Goal: Book appointment/travel/reservation

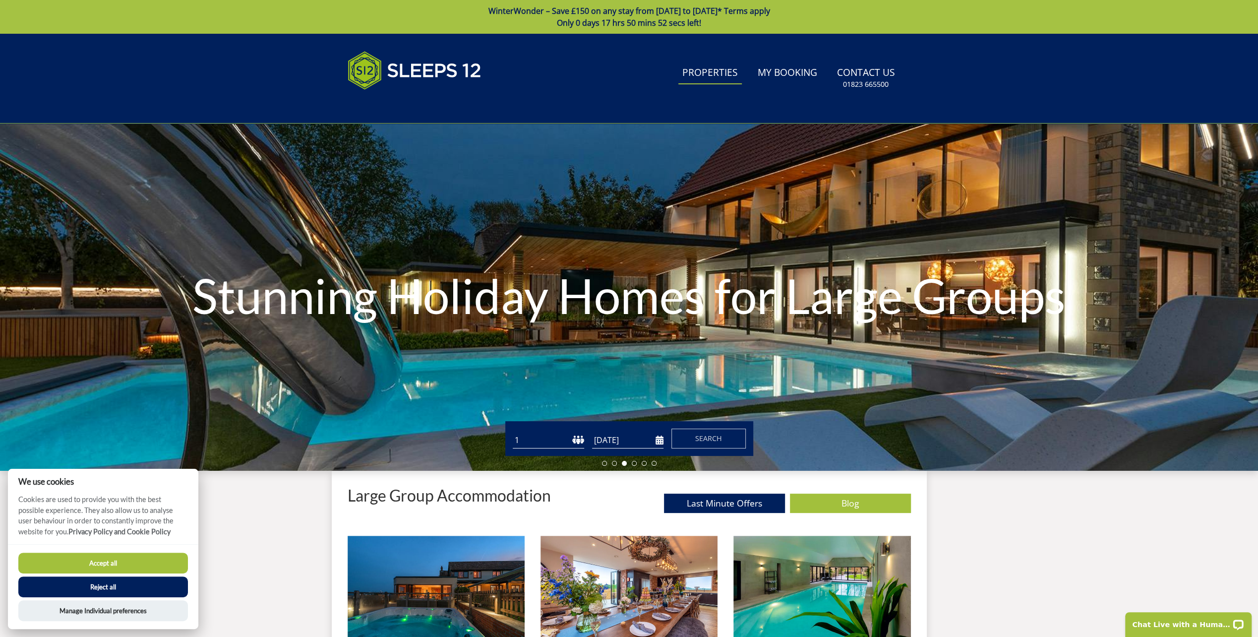
click at [709, 68] on link "Properties" at bounding box center [709, 73] width 63 height 22
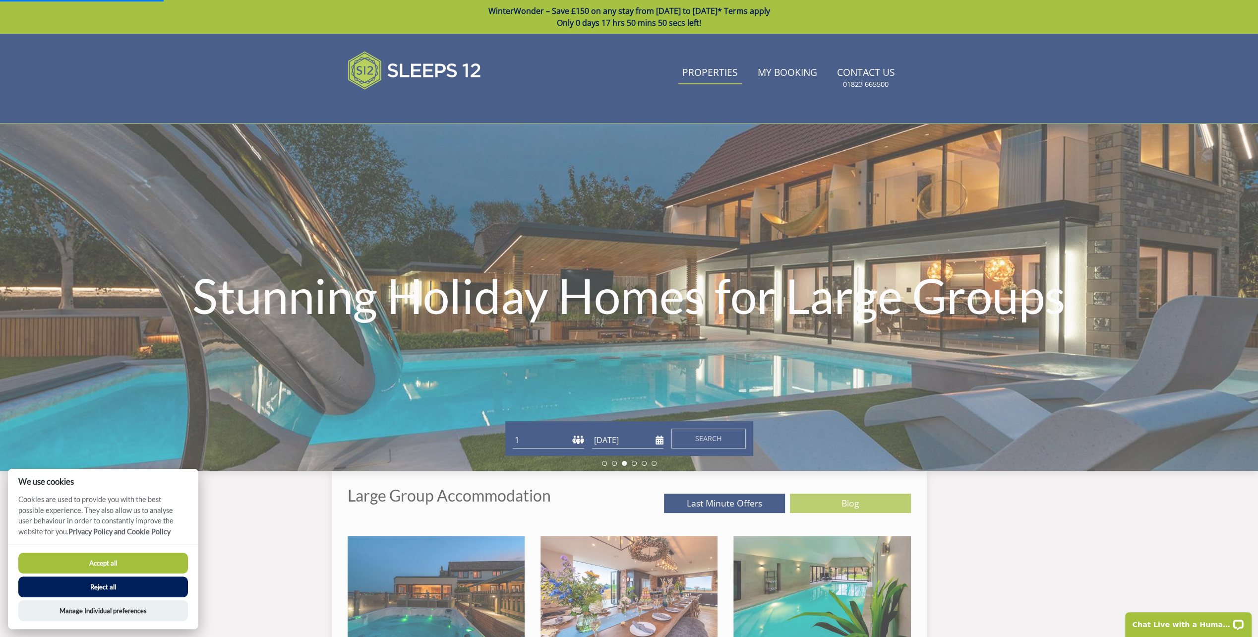
click at [709, 73] on link "Properties" at bounding box center [709, 73] width 63 height 22
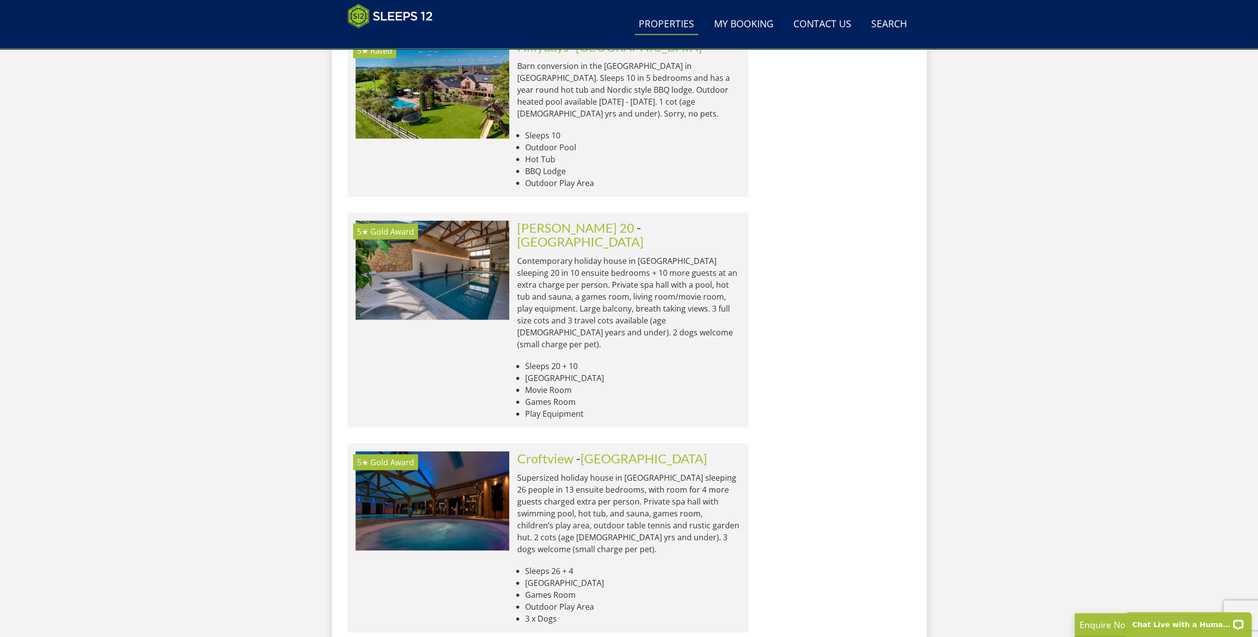
scroll to position [2487, 0]
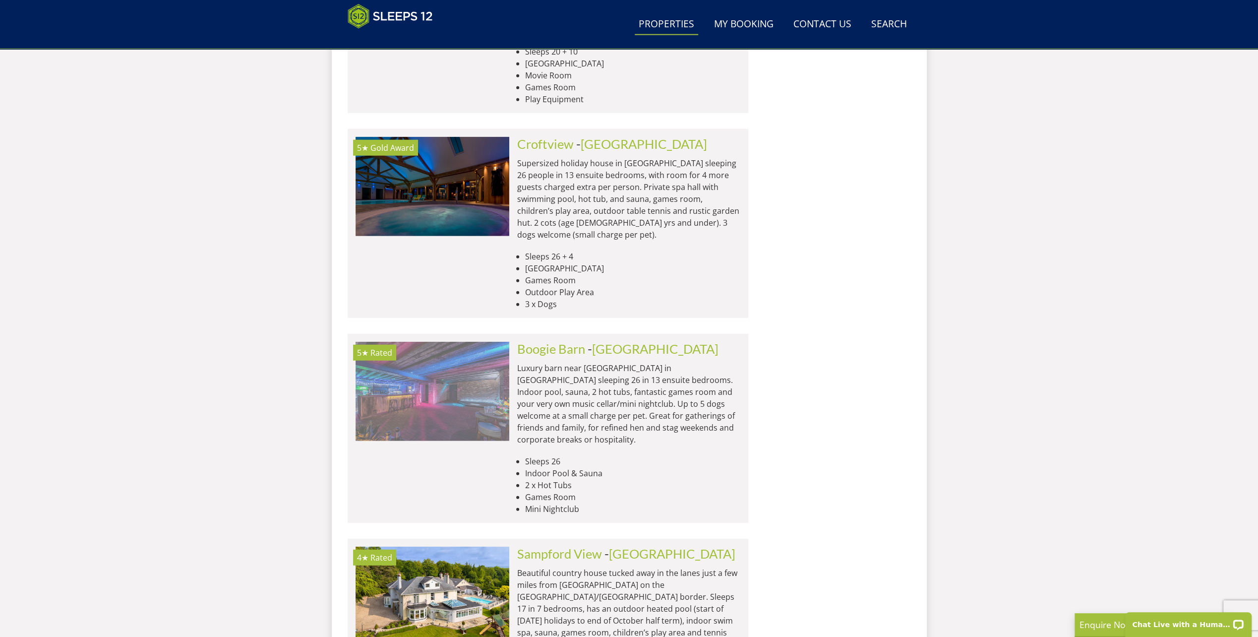
click at [437, 342] on img at bounding box center [432, 391] width 154 height 99
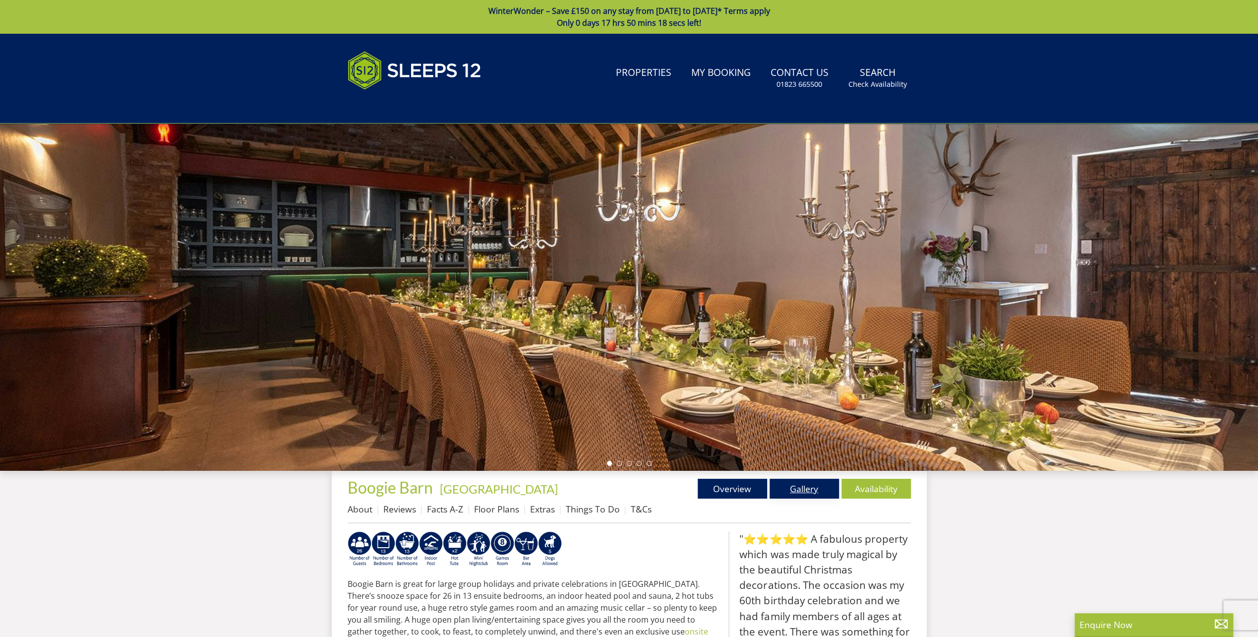
click at [802, 486] on link "Gallery" at bounding box center [803, 488] width 69 height 20
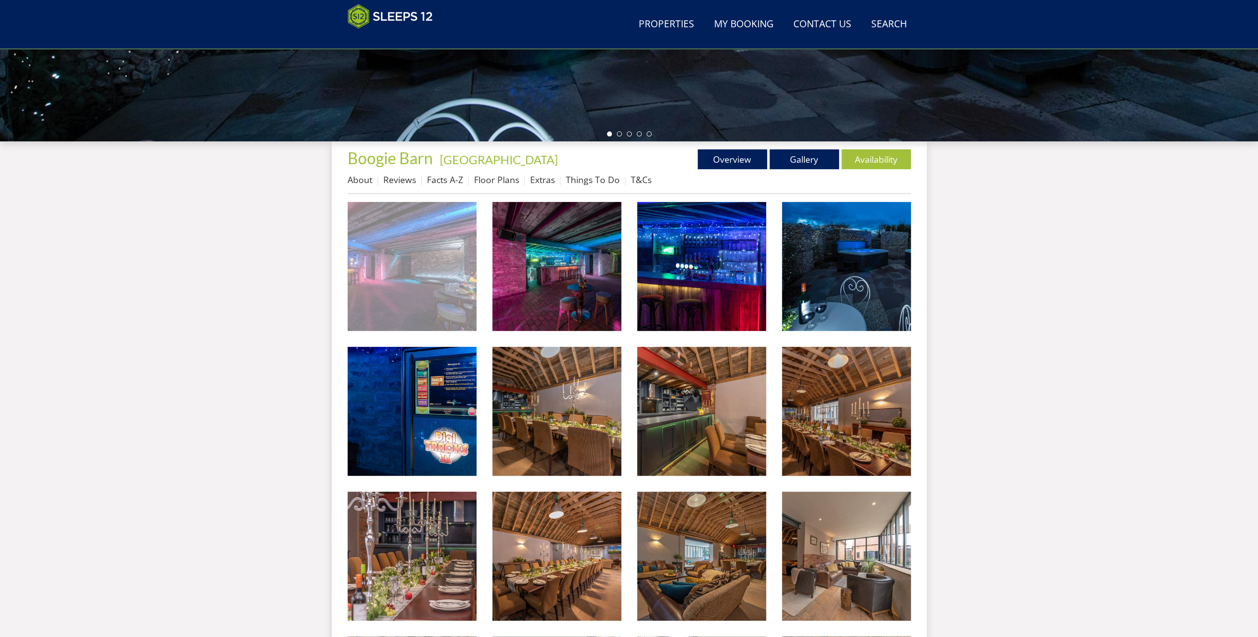
click at [438, 267] on img at bounding box center [412, 266] width 129 height 129
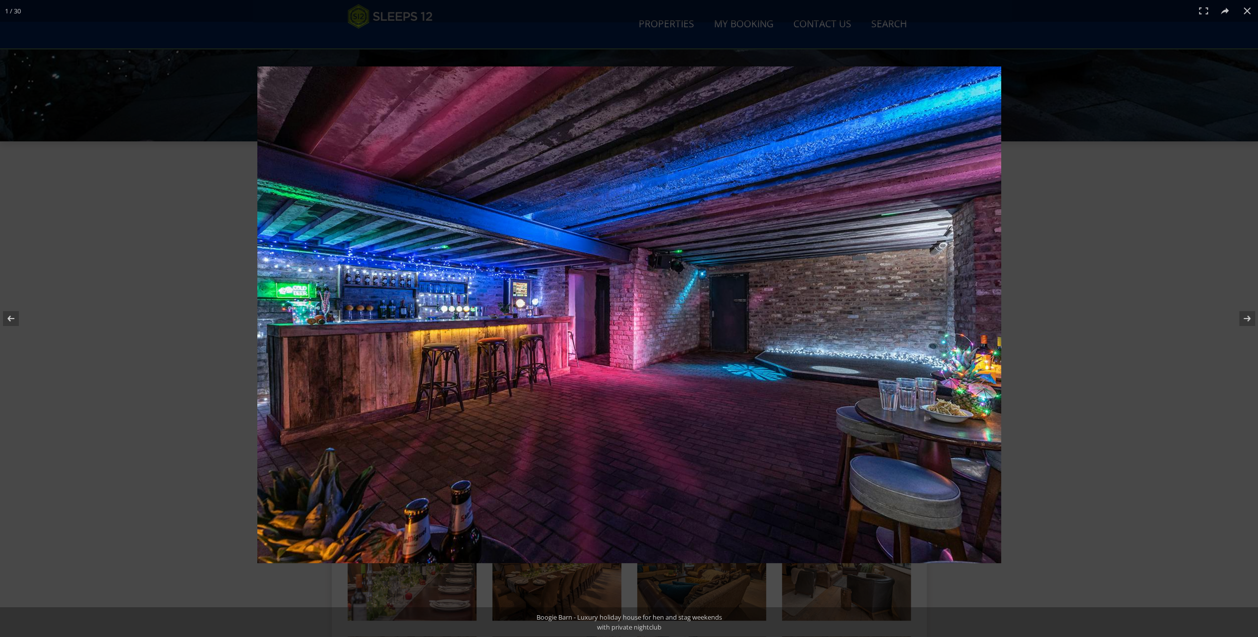
click at [977, 303] on img at bounding box center [629, 314] width 744 height 496
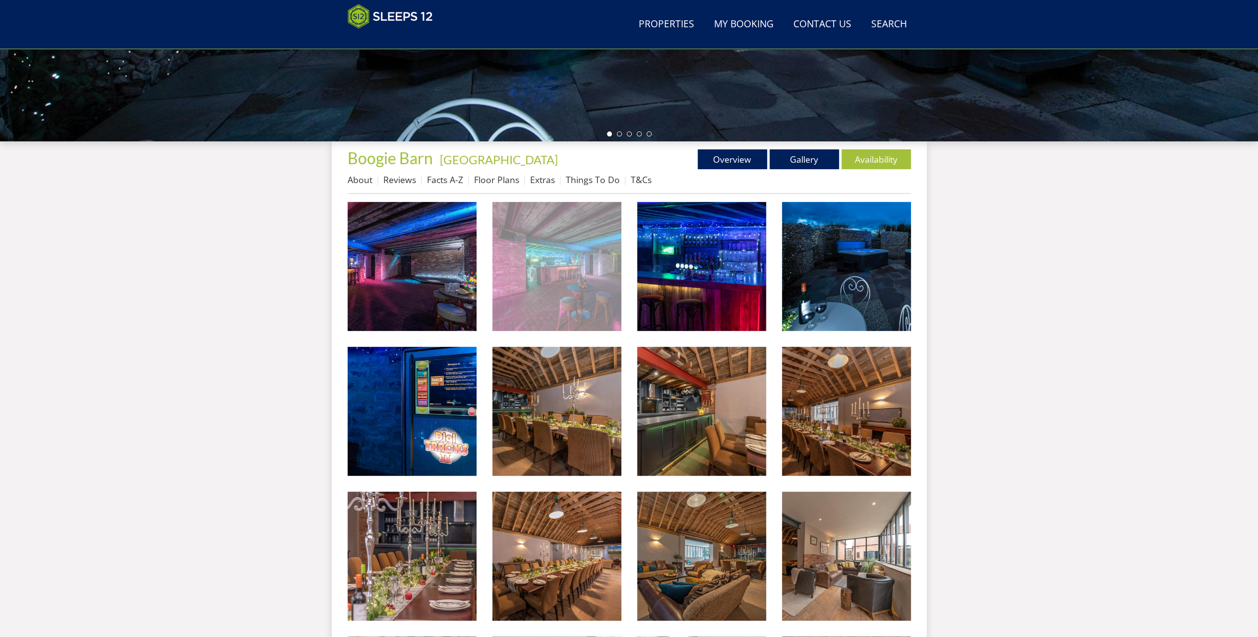
click at [595, 267] on img at bounding box center [556, 266] width 129 height 129
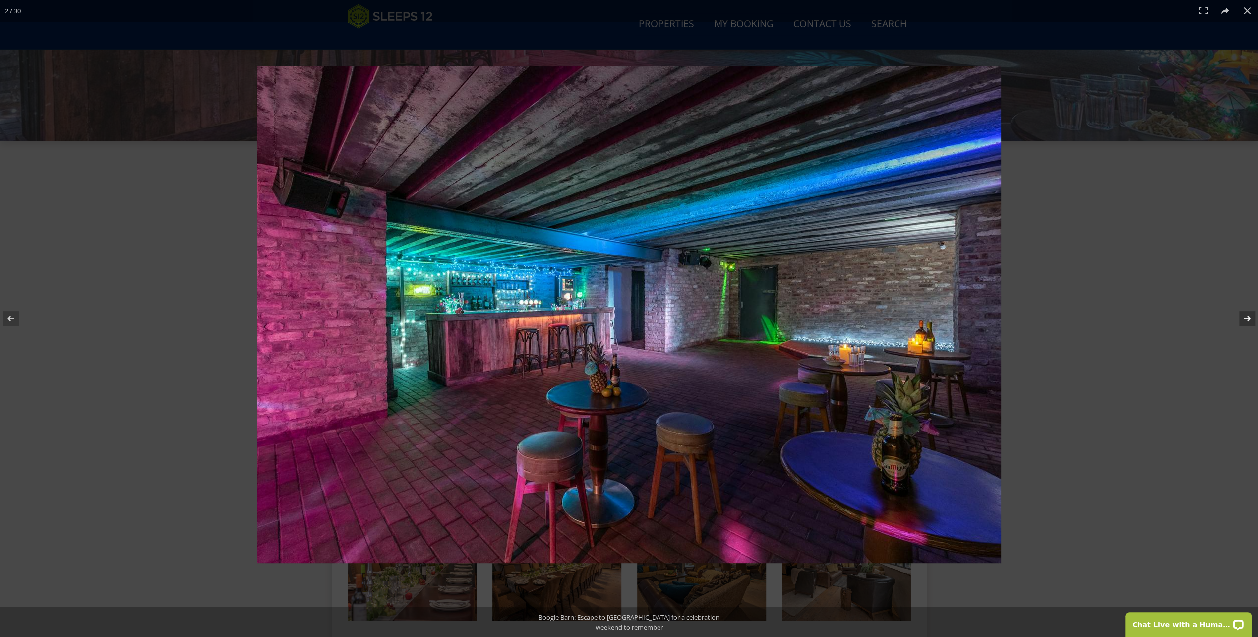
click at [1247, 313] on button at bounding box center [1240, 318] width 35 height 50
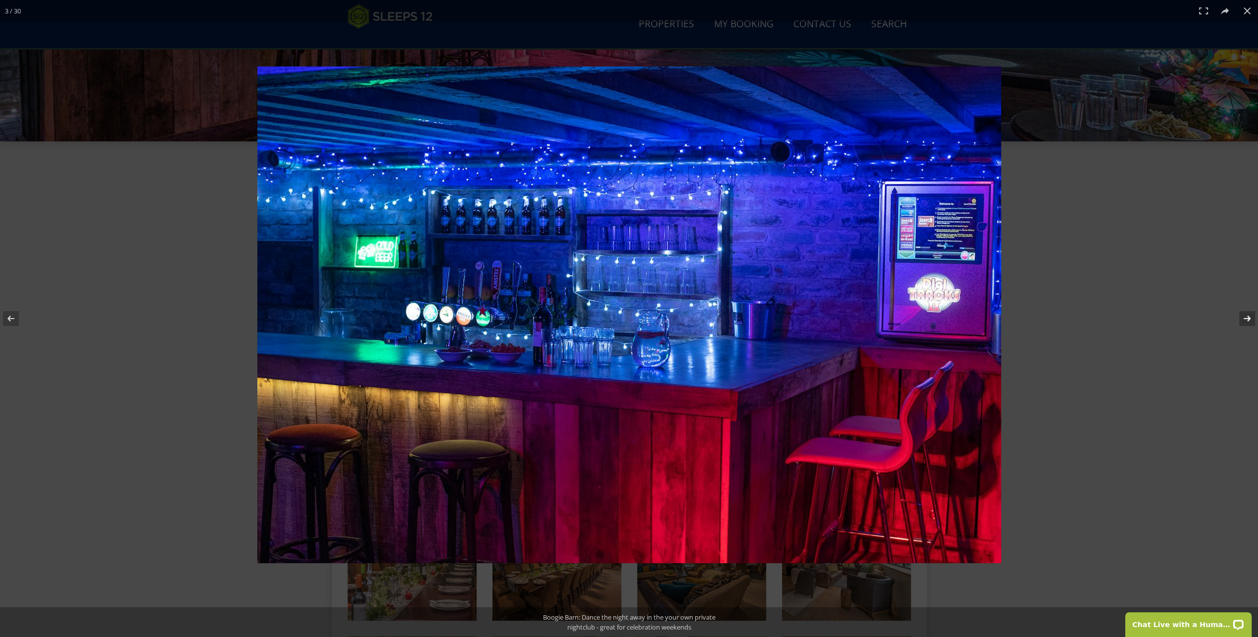
click at [1247, 313] on button at bounding box center [1240, 318] width 35 height 50
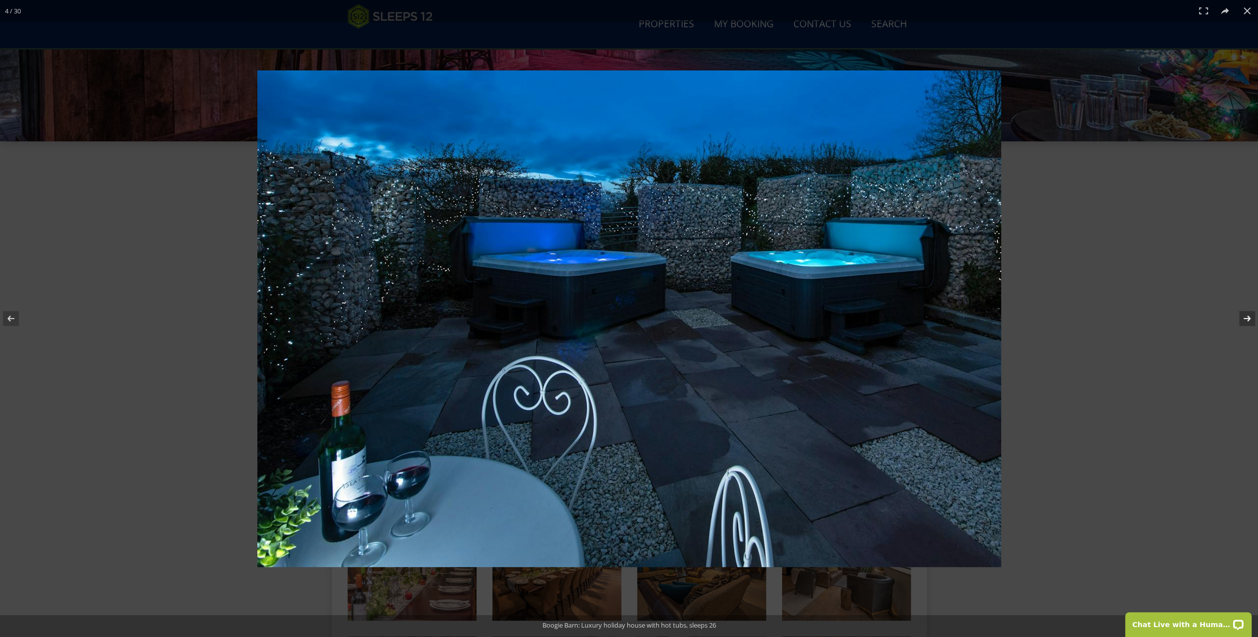
click at [1247, 313] on button at bounding box center [1240, 318] width 35 height 50
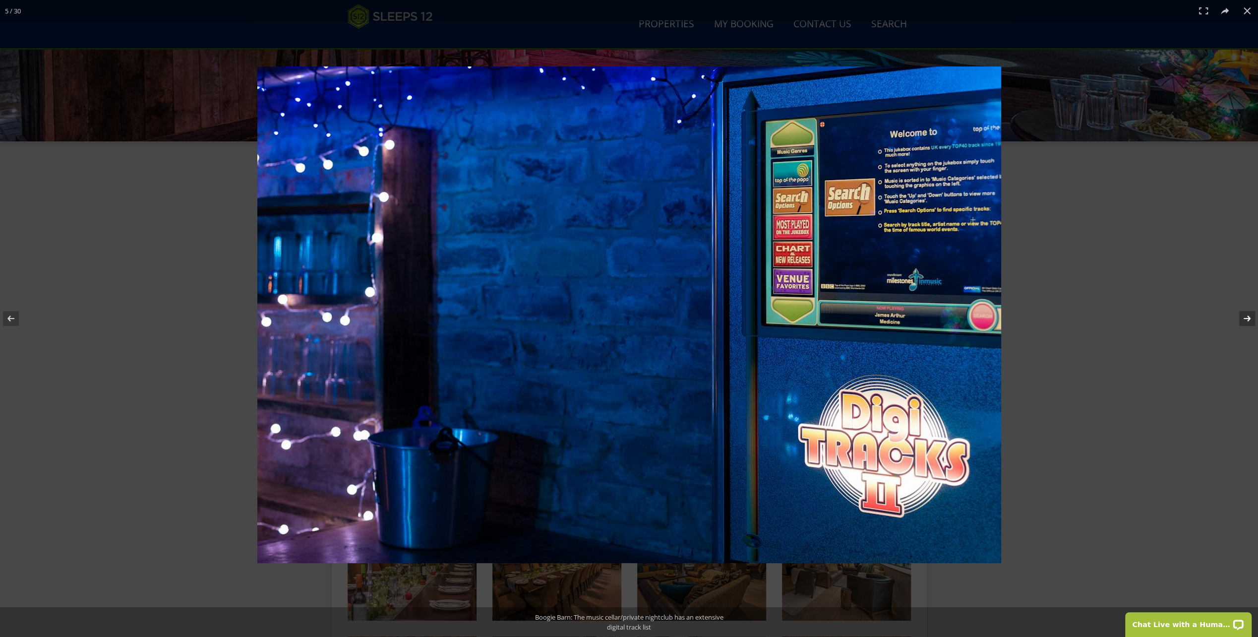
click at [1247, 313] on button at bounding box center [1240, 318] width 35 height 50
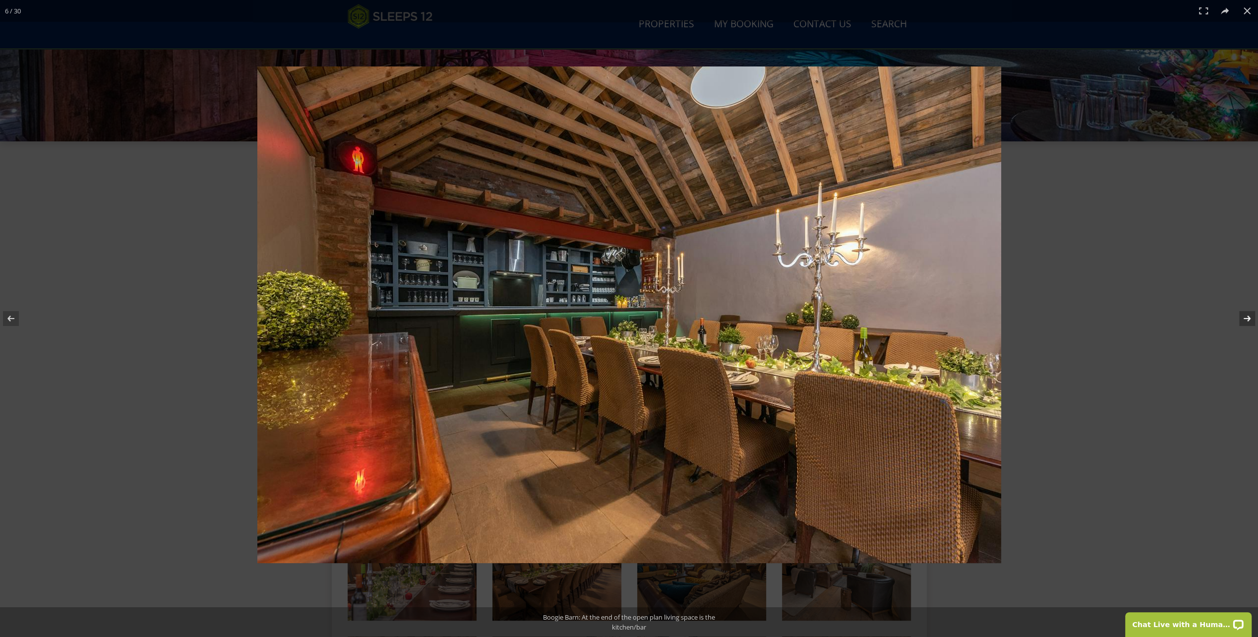
click at [1247, 313] on button at bounding box center [1240, 318] width 35 height 50
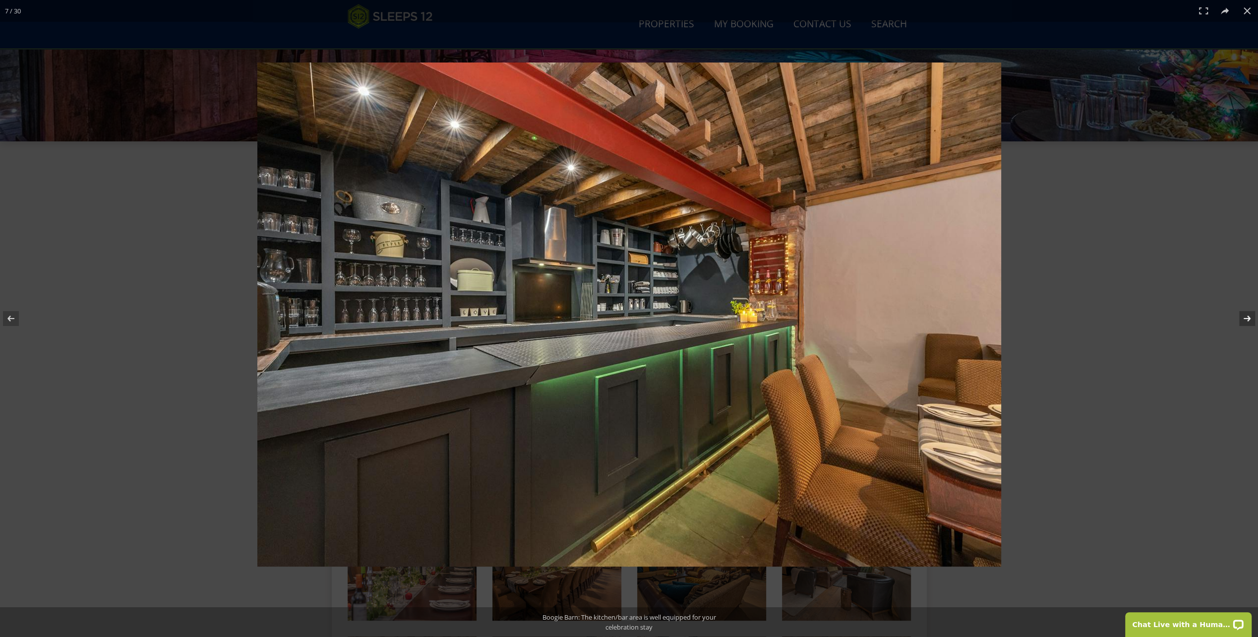
click at [1247, 313] on button at bounding box center [1240, 318] width 35 height 50
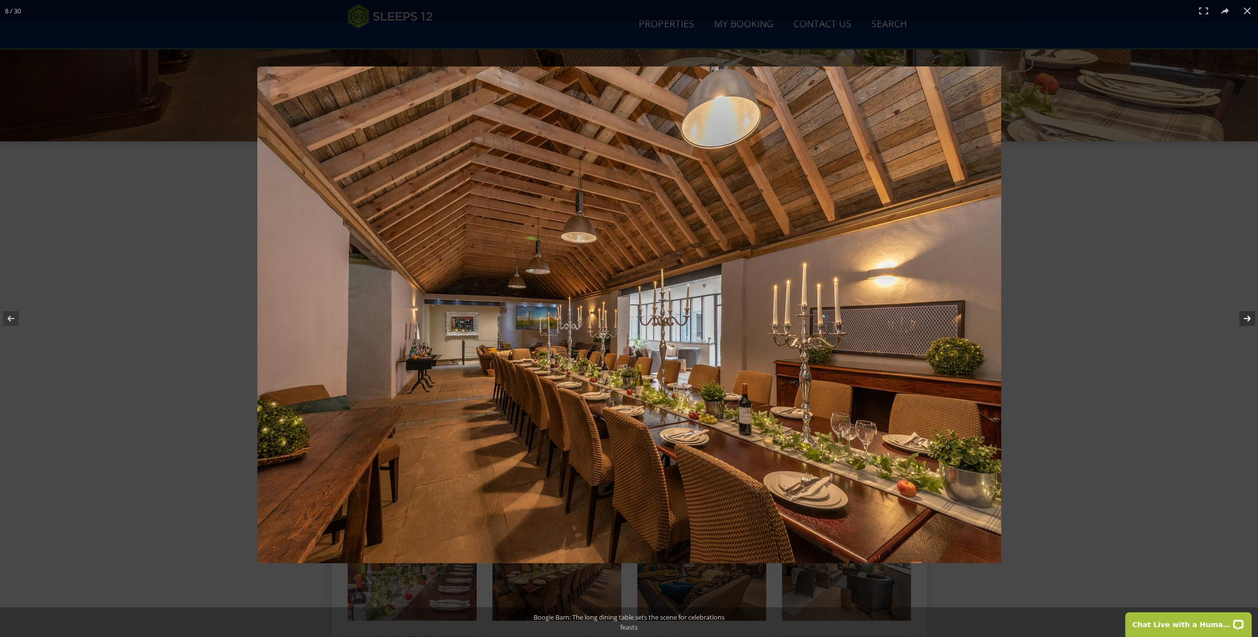
click at [1247, 313] on button at bounding box center [1240, 318] width 35 height 50
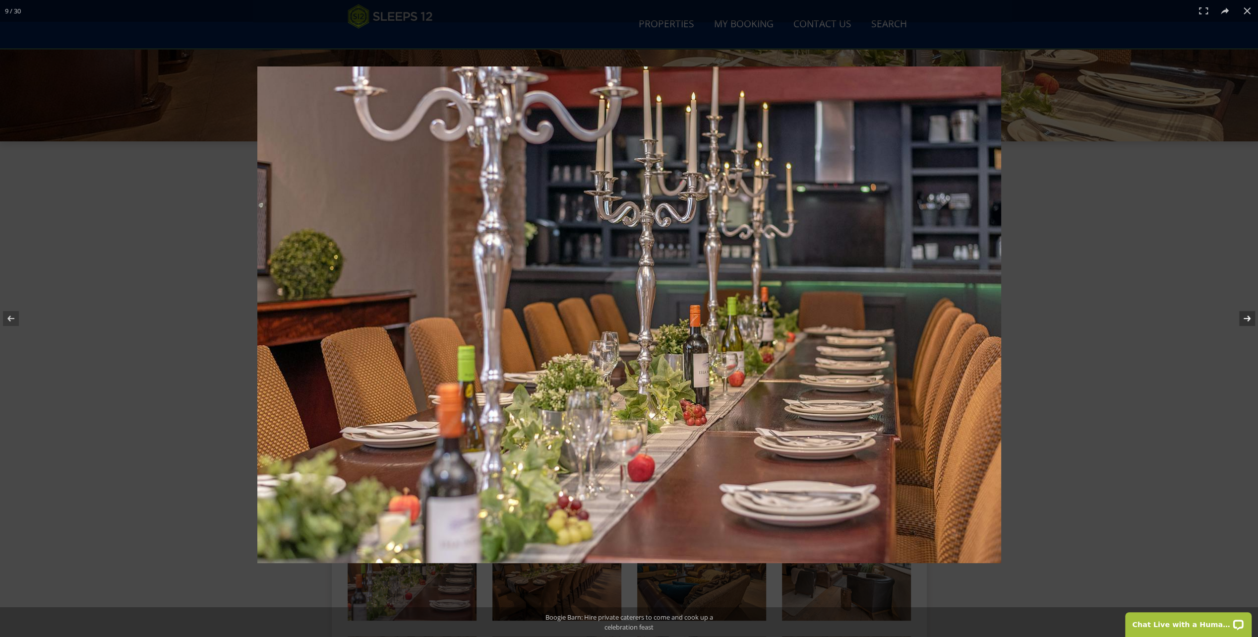
click at [1247, 313] on button at bounding box center [1240, 318] width 35 height 50
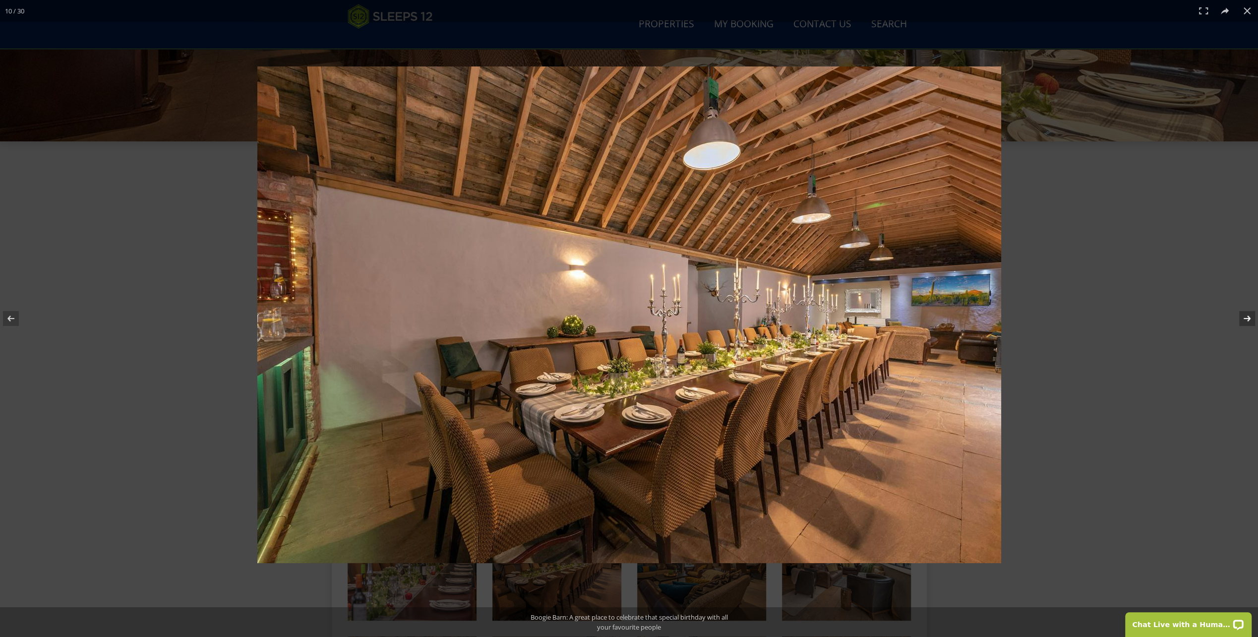
click at [1247, 313] on button at bounding box center [1240, 318] width 35 height 50
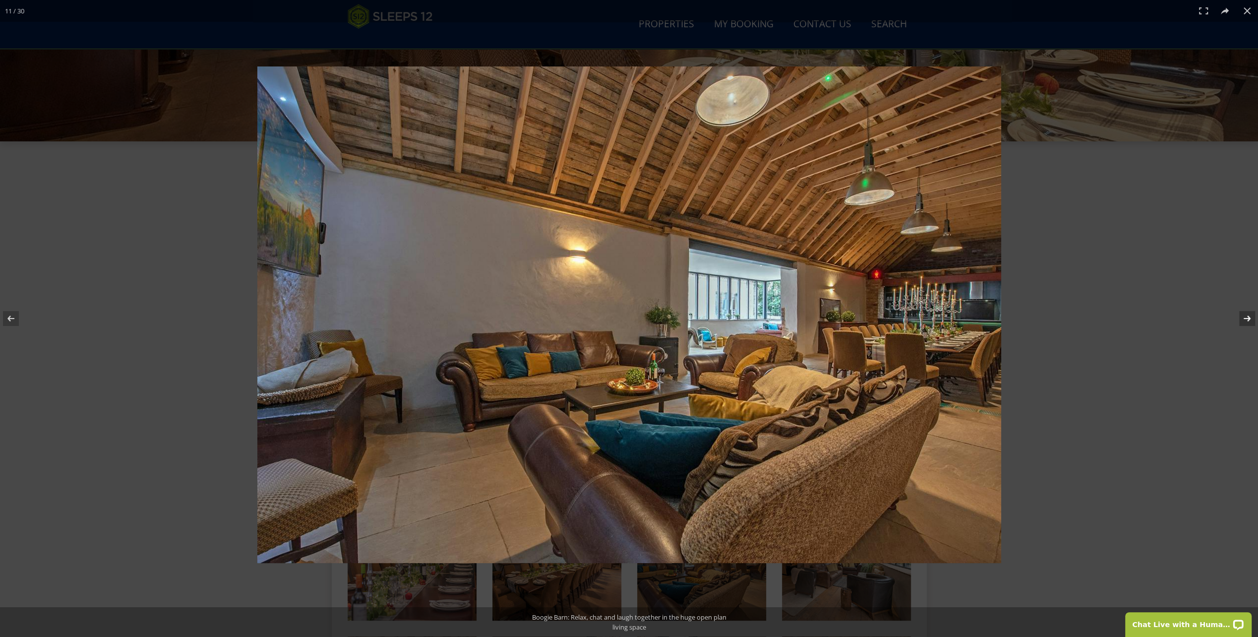
click at [1247, 313] on button at bounding box center [1240, 318] width 35 height 50
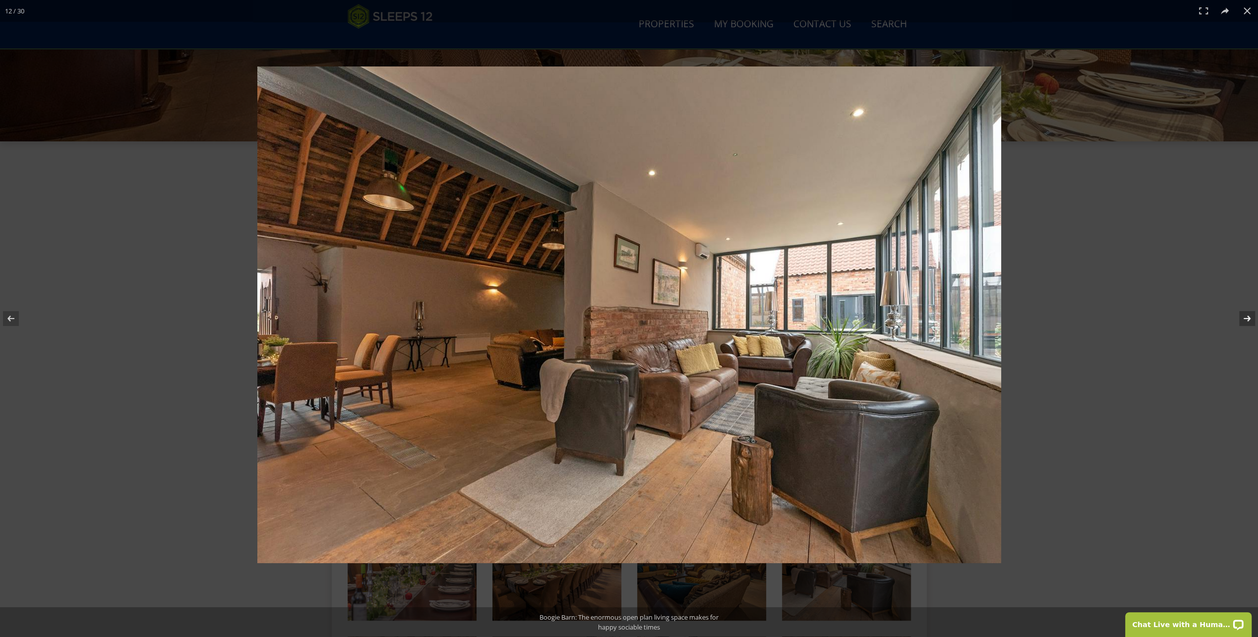
click at [1247, 313] on button at bounding box center [1240, 318] width 35 height 50
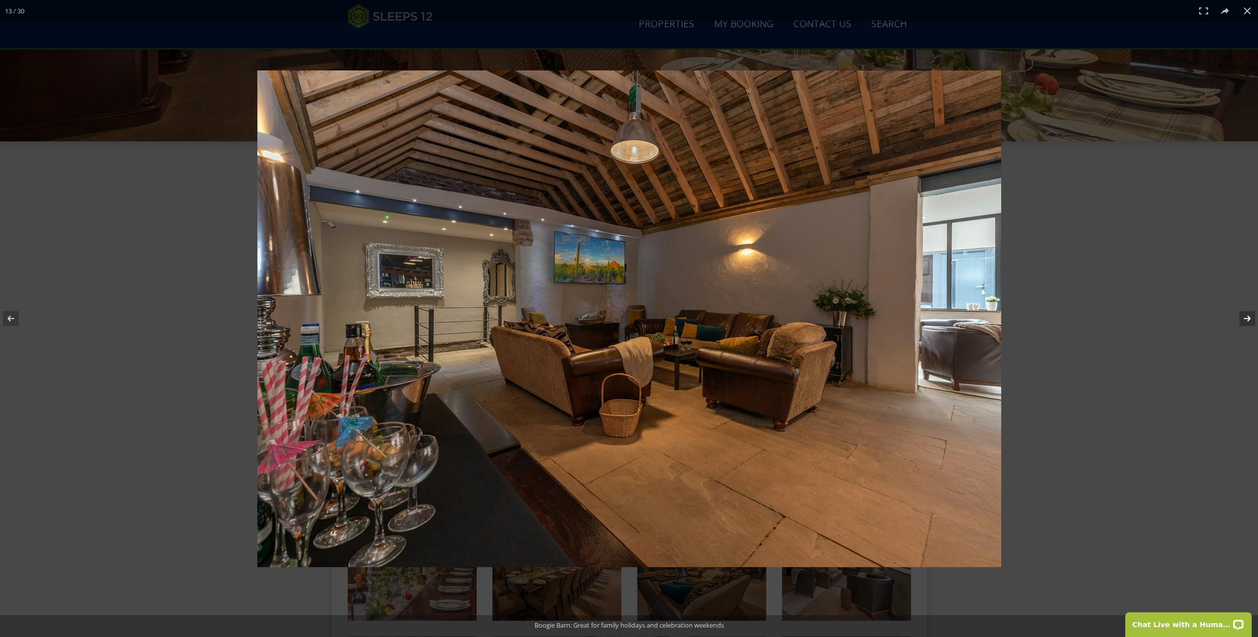
click at [1247, 313] on button at bounding box center [1240, 318] width 35 height 50
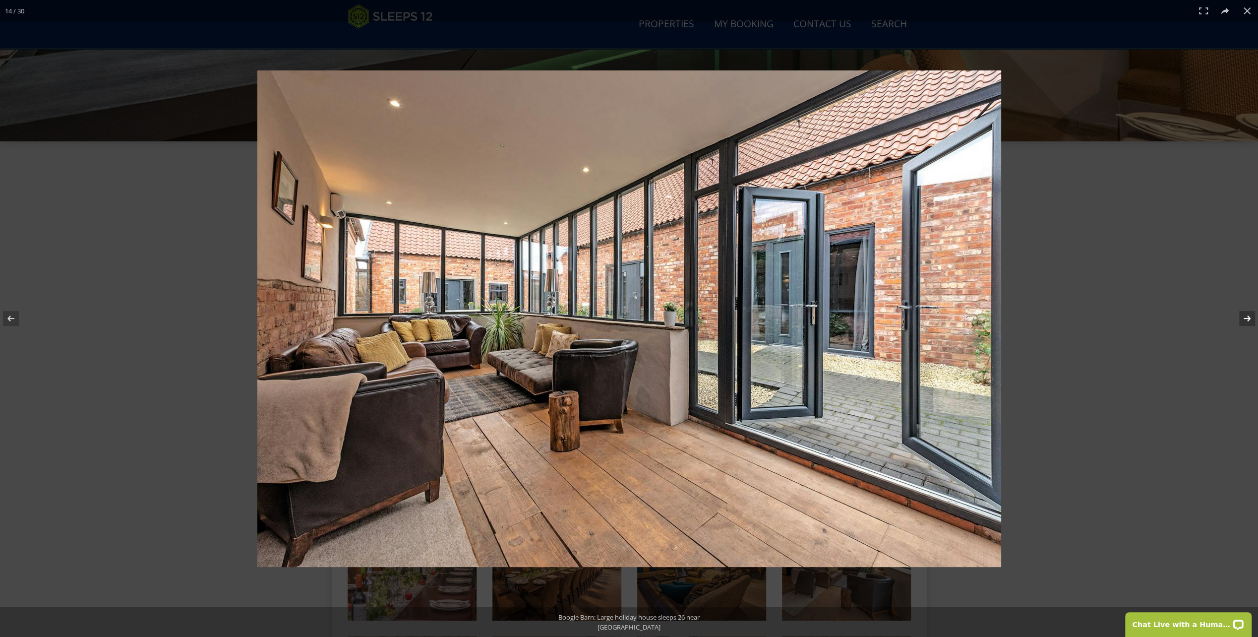
click at [1247, 313] on button at bounding box center [1240, 318] width 35 height 50
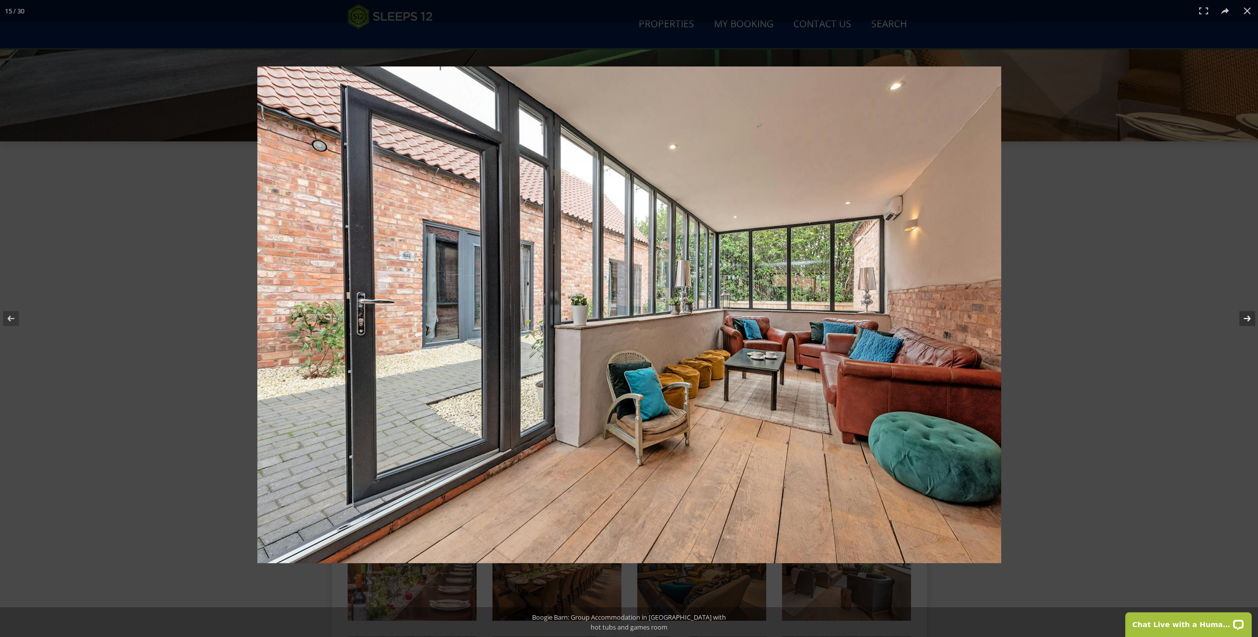
click at [1247, 313] on button at bounding box center [1240, 318] width 35 height 50
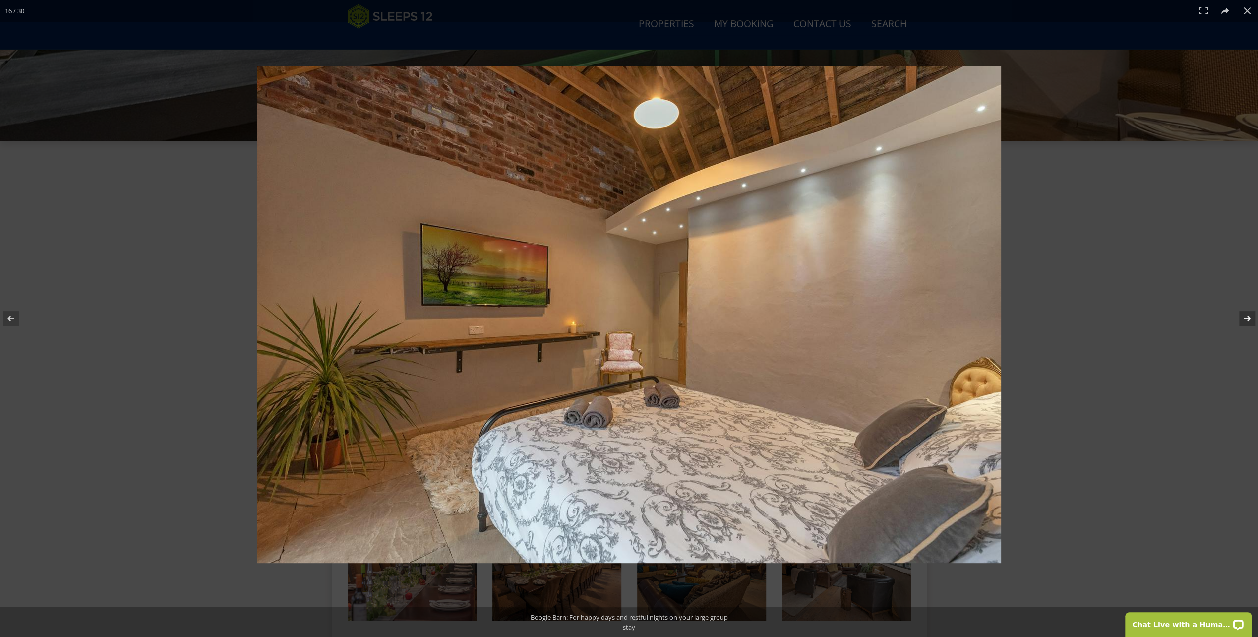
click at [1247, 313] on button at bounding box center [1240, 318] width 35 height 50
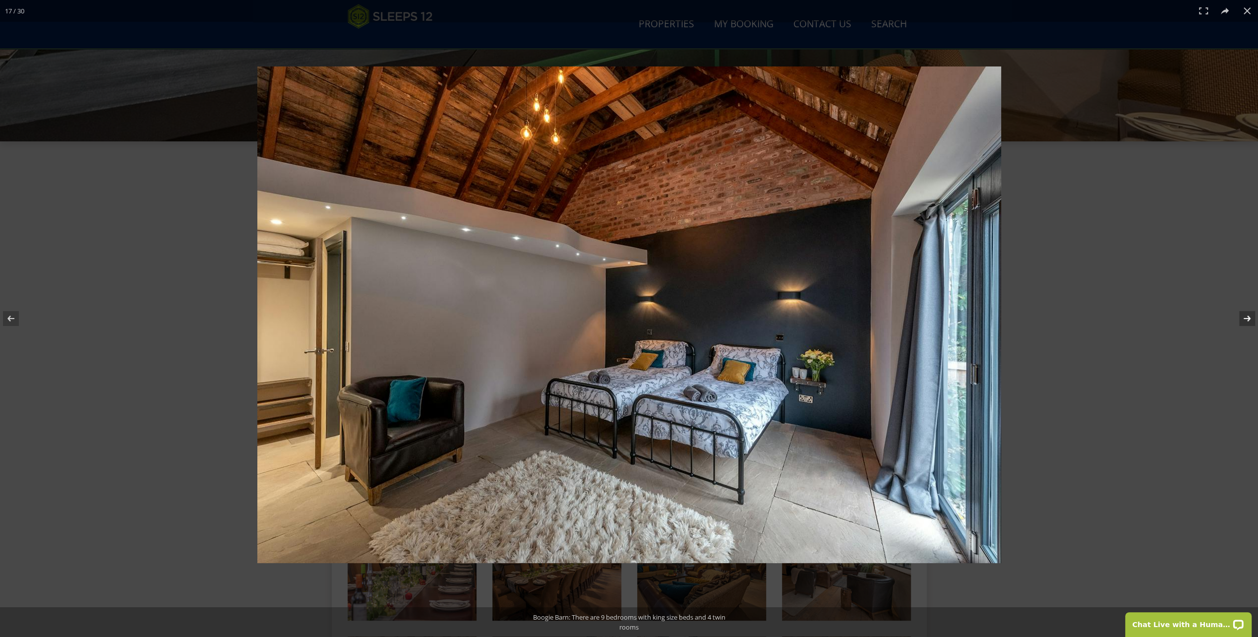
click at [1247, 313] on button at bounding box center [1240, 318] width 35 height 50
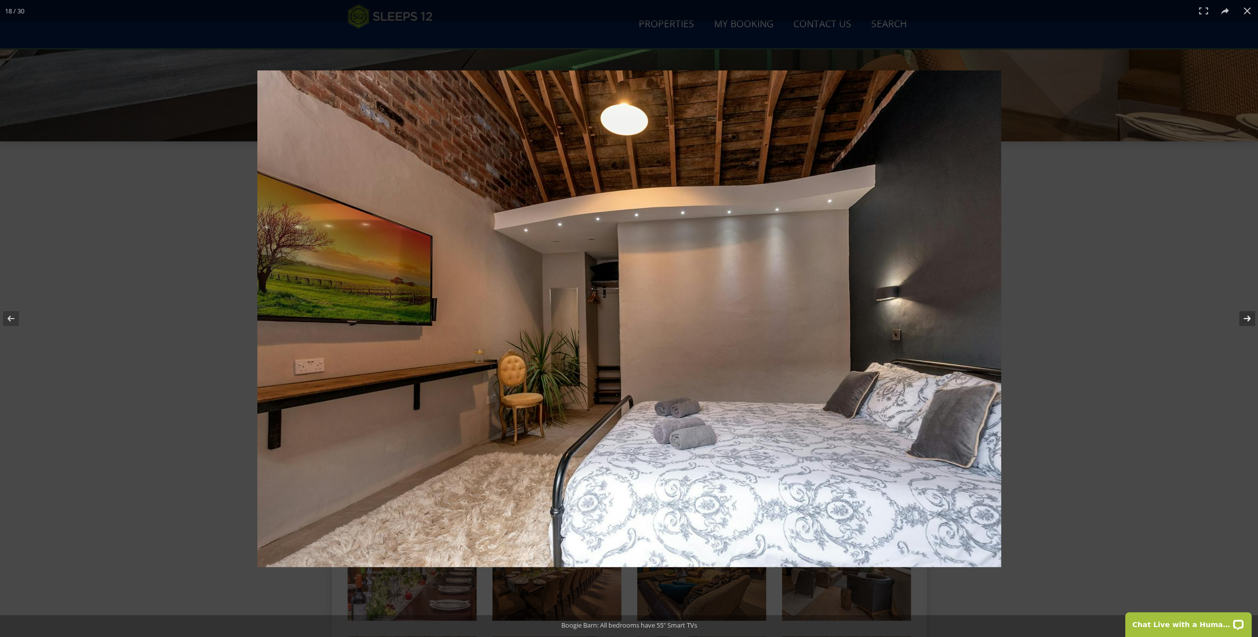
click at [1247, 313] on button at bounding box center [1240, 318] width 35 height 50
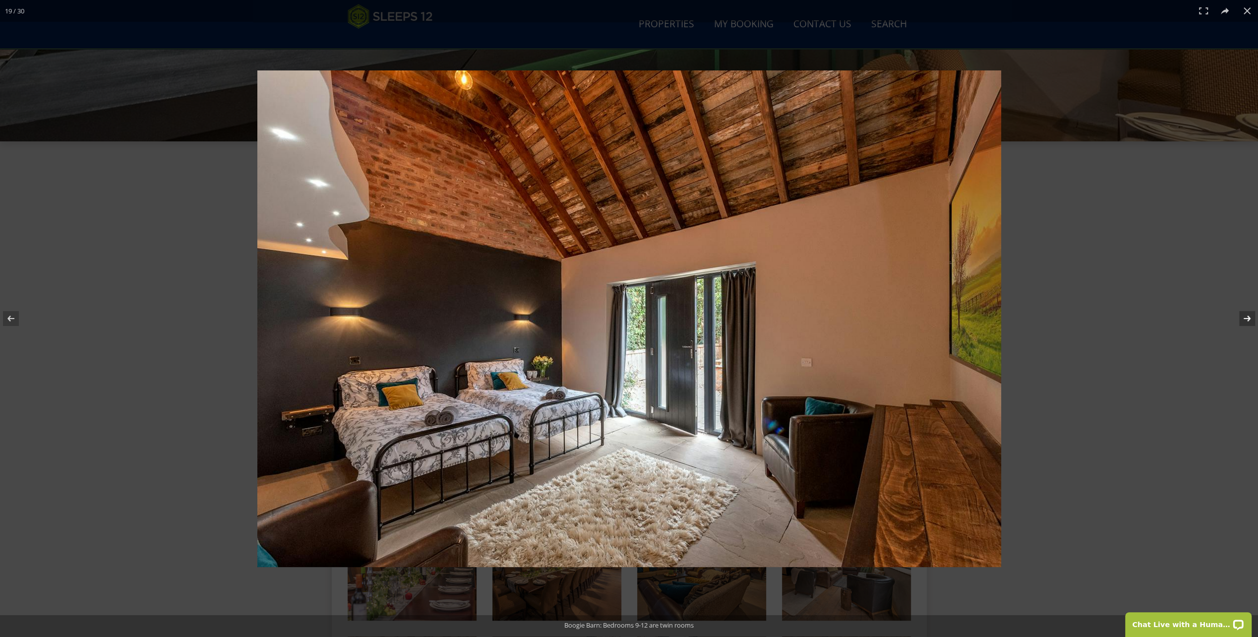
click at [1247, 313] on button at bounding box center [1240, 318] width 35 height 50
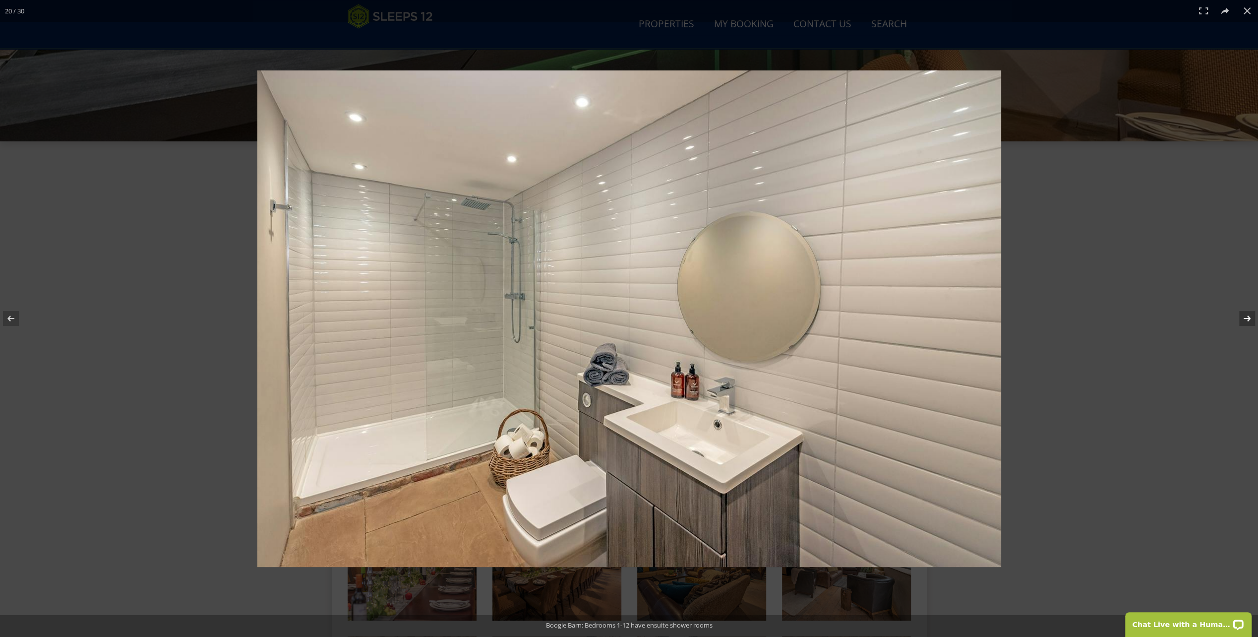
click at [1247, 313] on button at bounding box center [1240, 318] width 35 height 50
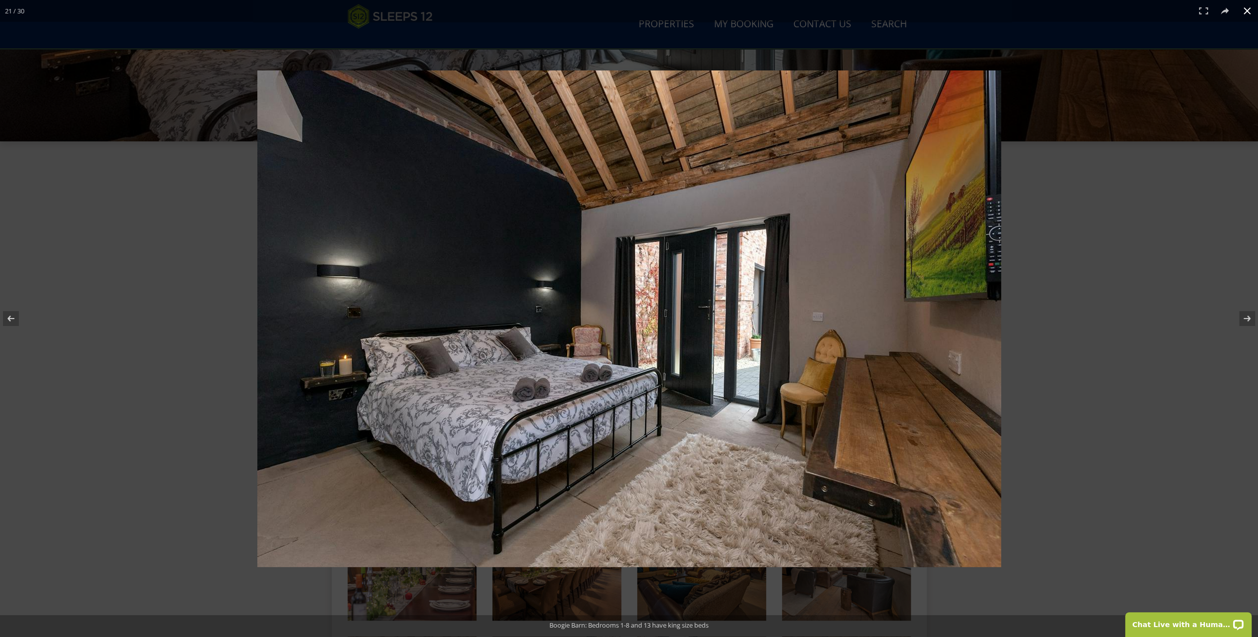
click at [1244, 9] on button at bounding box center [1247, 11] width 22 height 22
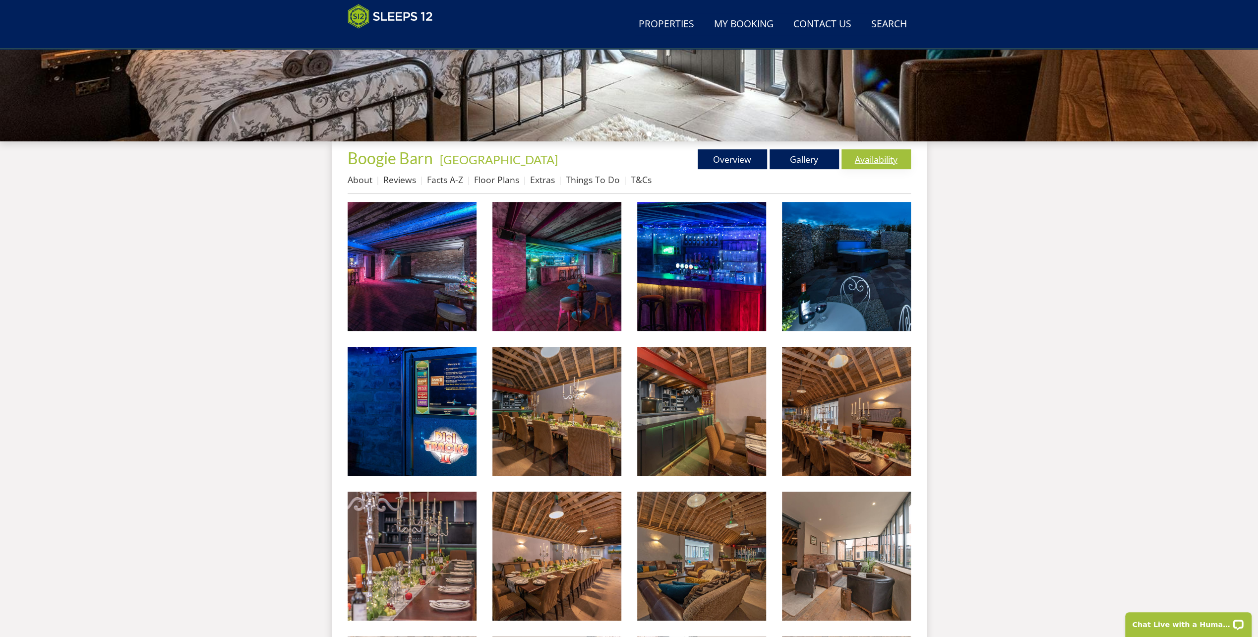
click at [871, 156] on link "Availability" at bounding box center [875, 159] width 69 height 20
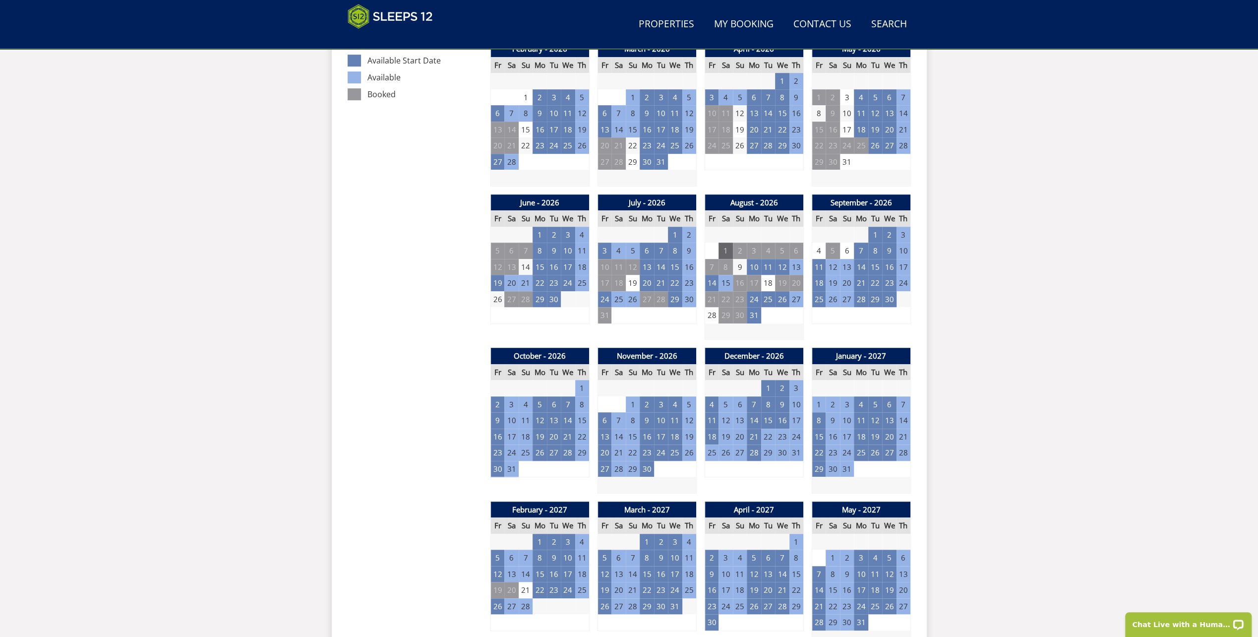
click at [725, 250] on td "1" at bounding box center [725, 250] width 14 height 16
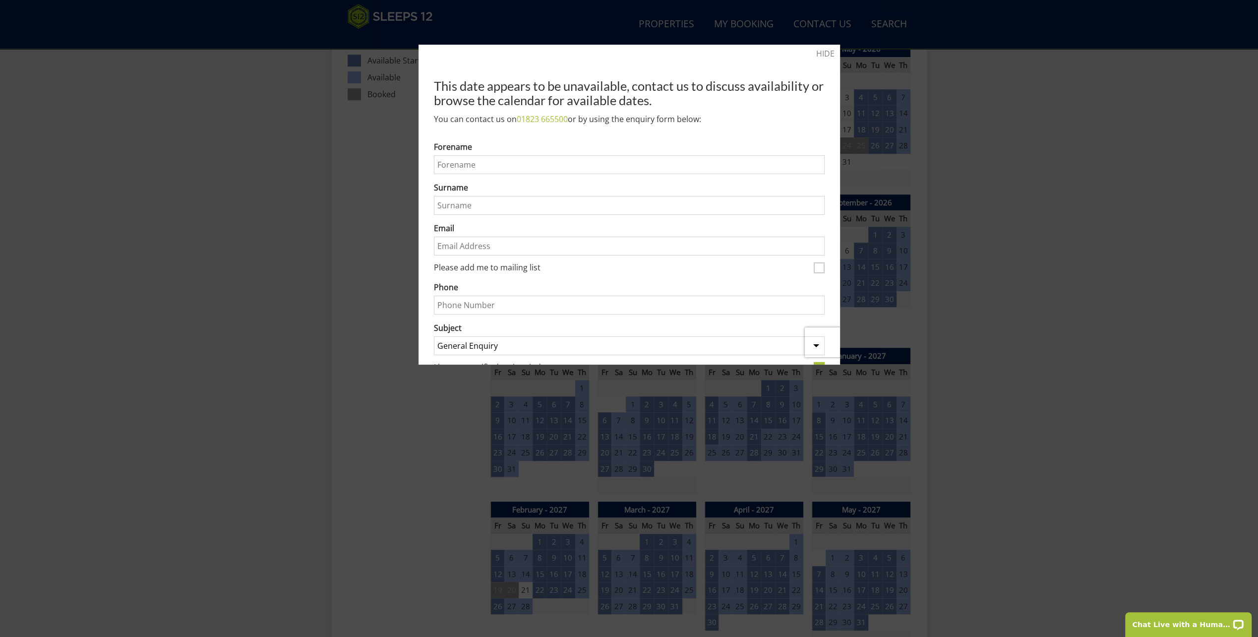
click at [1202, 182] on div at bounding box center [629, 318] width 1258 height 637
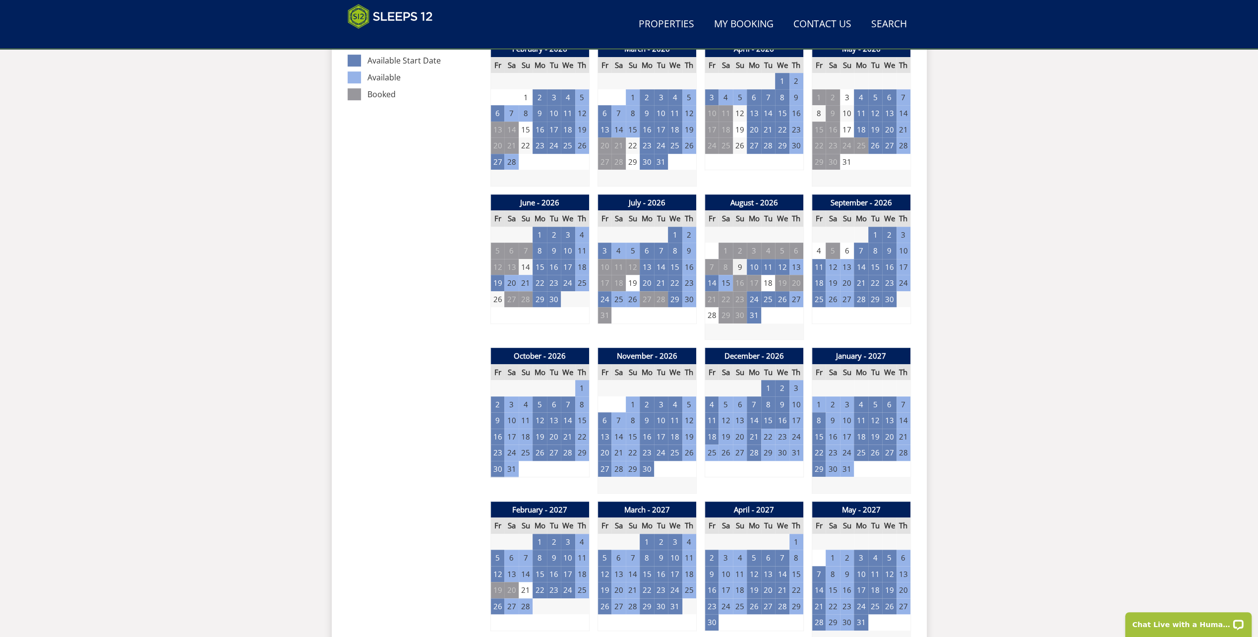
click at [743, 265] on td "9" at bounding box center [740, 267] width 14 height 16
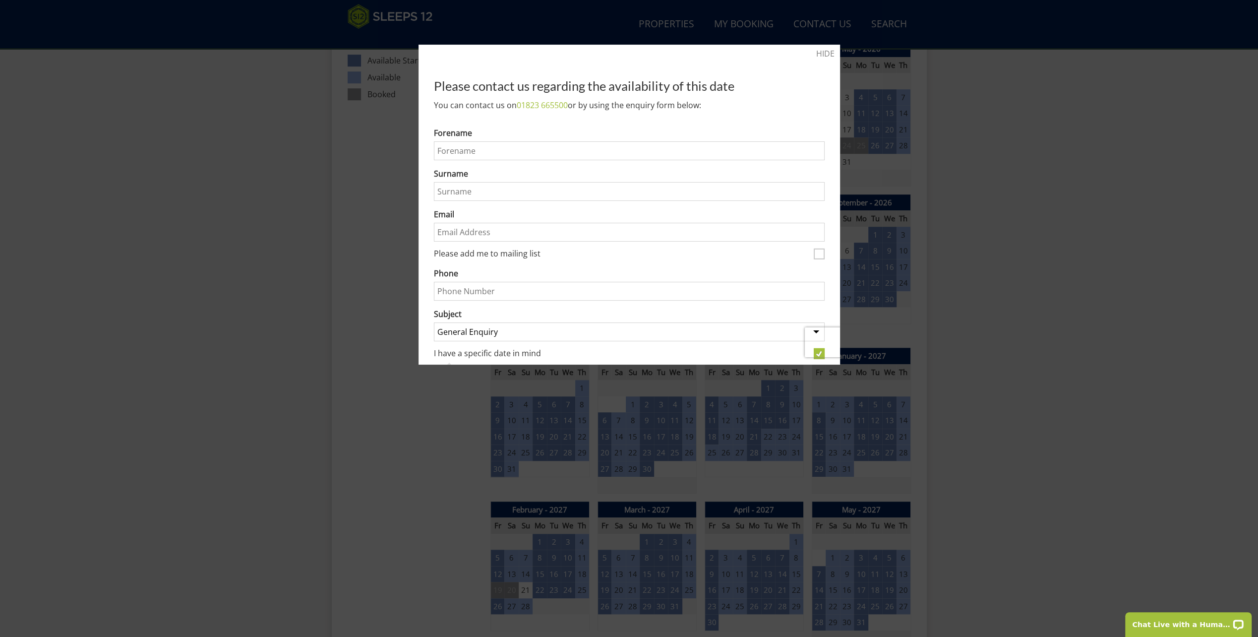
click at [1113, 185] on div at bounding box center [629, 318] width 1258 height 637
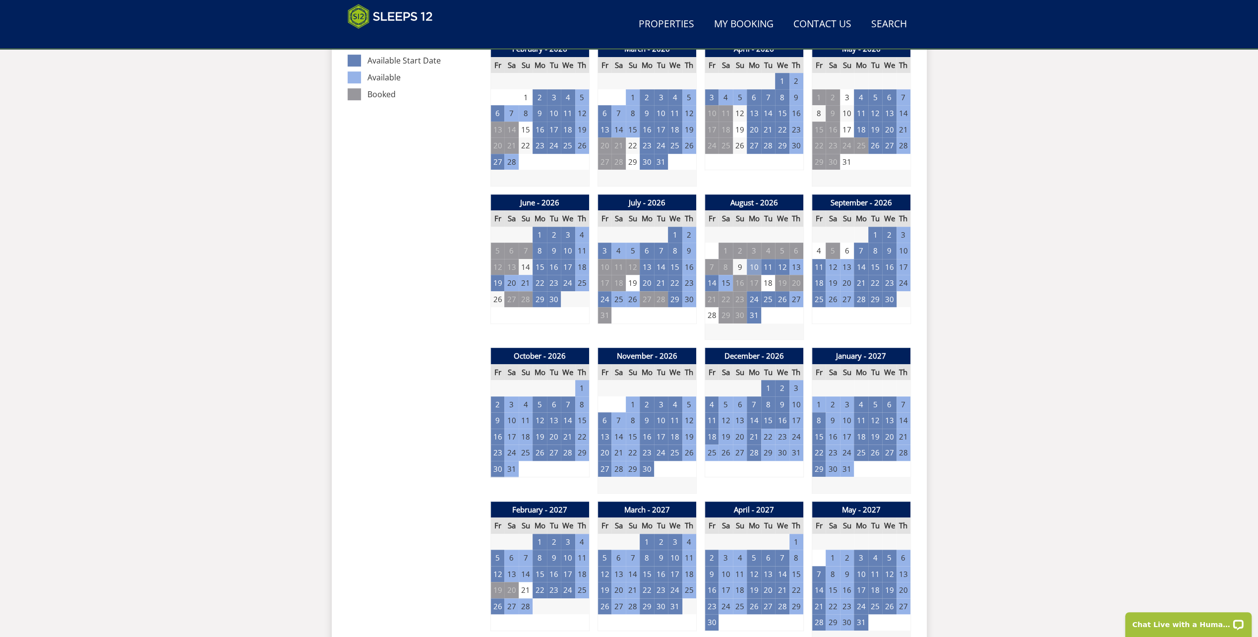
click at [757, 265] on td "10" at bounding box center [754, 267] width 14 height 16
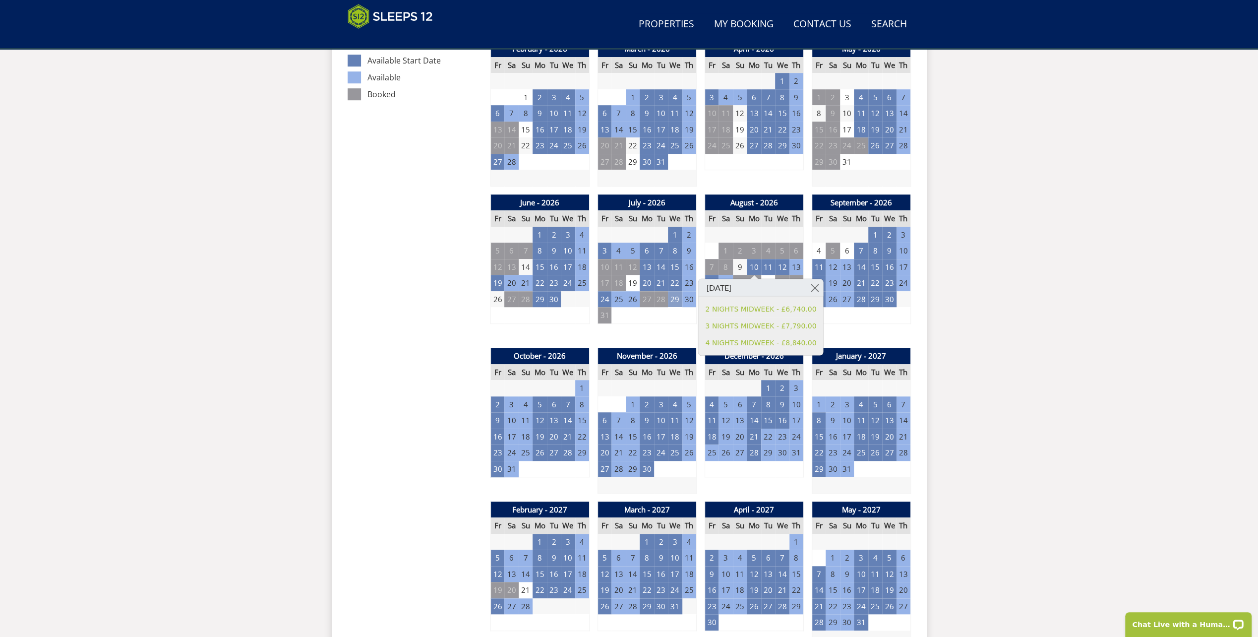
click at [675, 297] on td "29" at bounding box center [675, 299] width 14 height 16
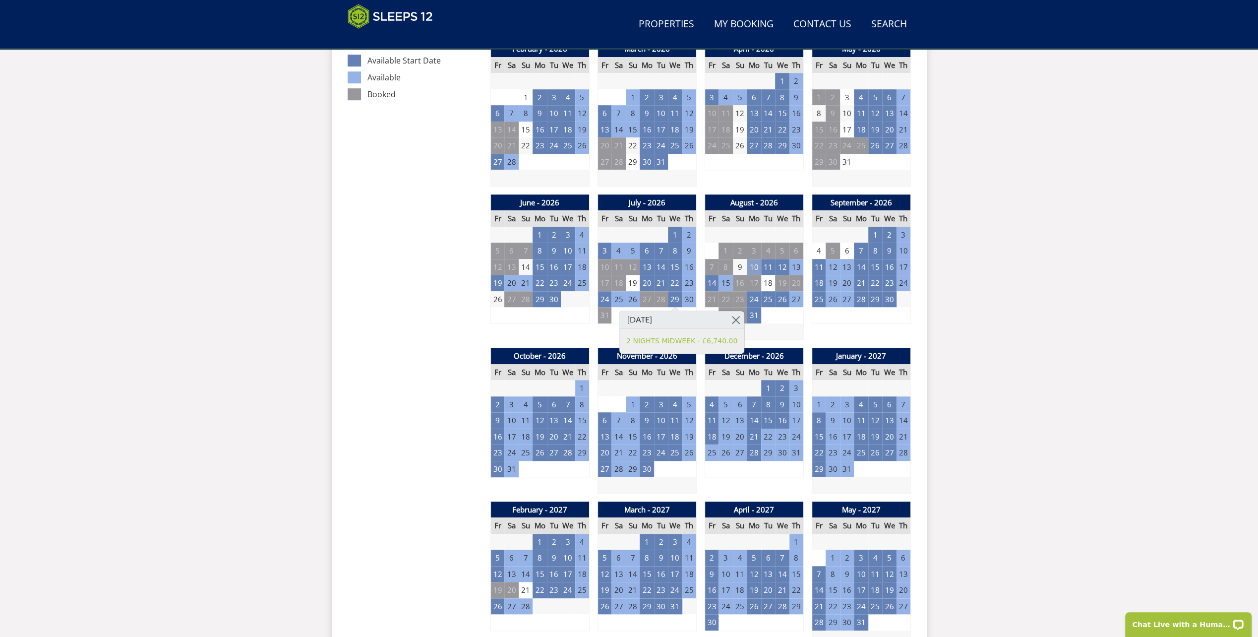
click at [752, 266] on td "10" at bounding box center [754, 267] width 14 height 16
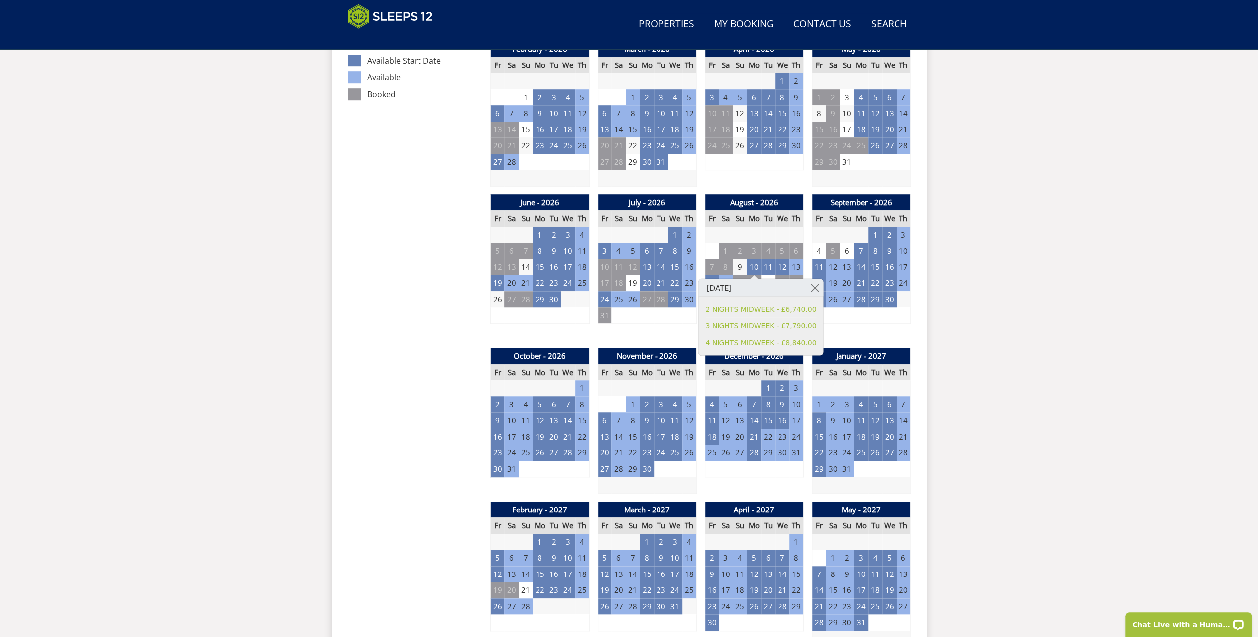
click at [1046, 302] on div "Search Menu Properties My Booking Contact Us [PHONE_NUMBER] Search Check Availa…" at bounding box center [629, 430] width 1258 height 1999
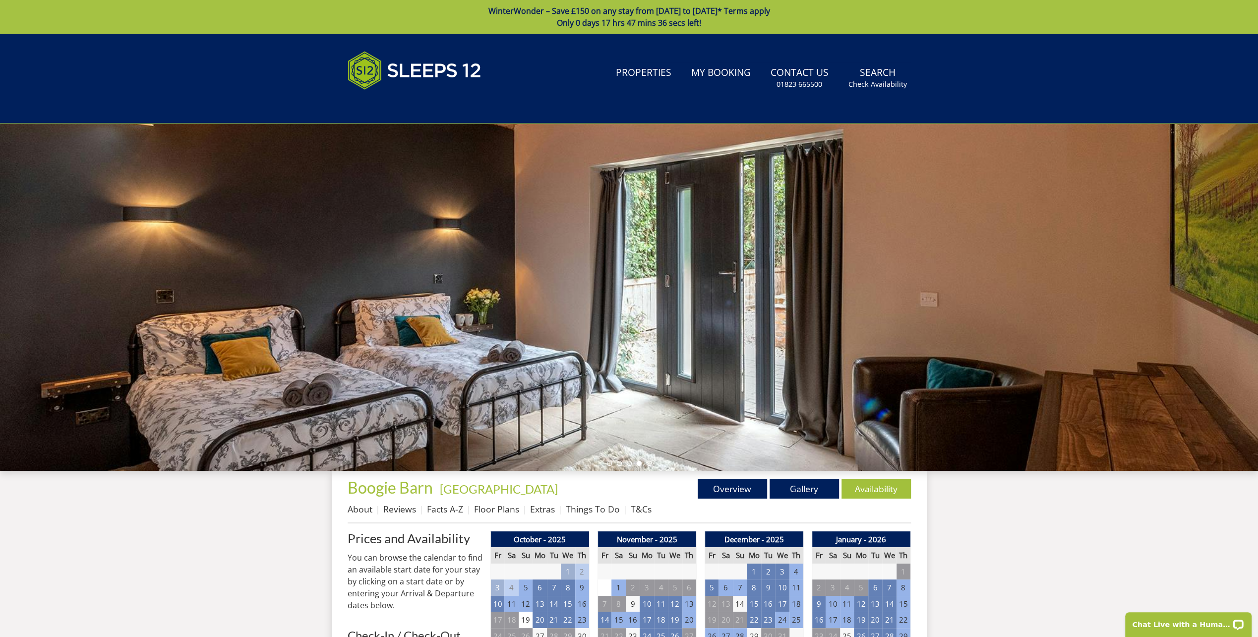
click at [807, 309] on div at bounding box center [629, 296] width 1258 height 347
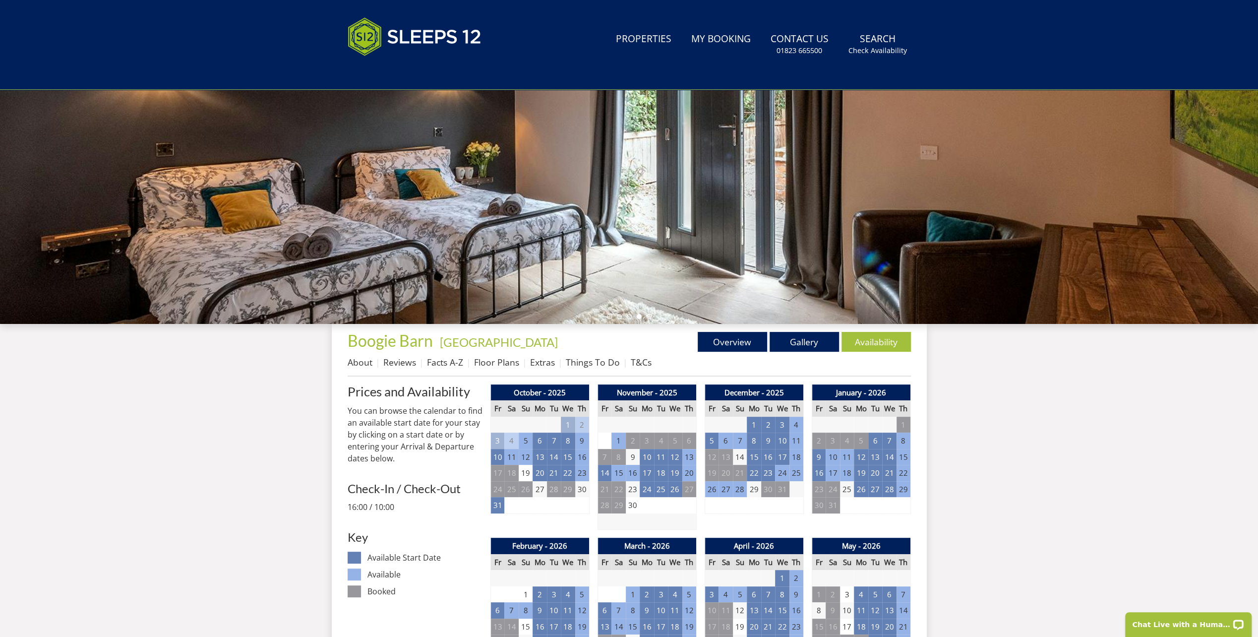
scroll to position [289, 0]
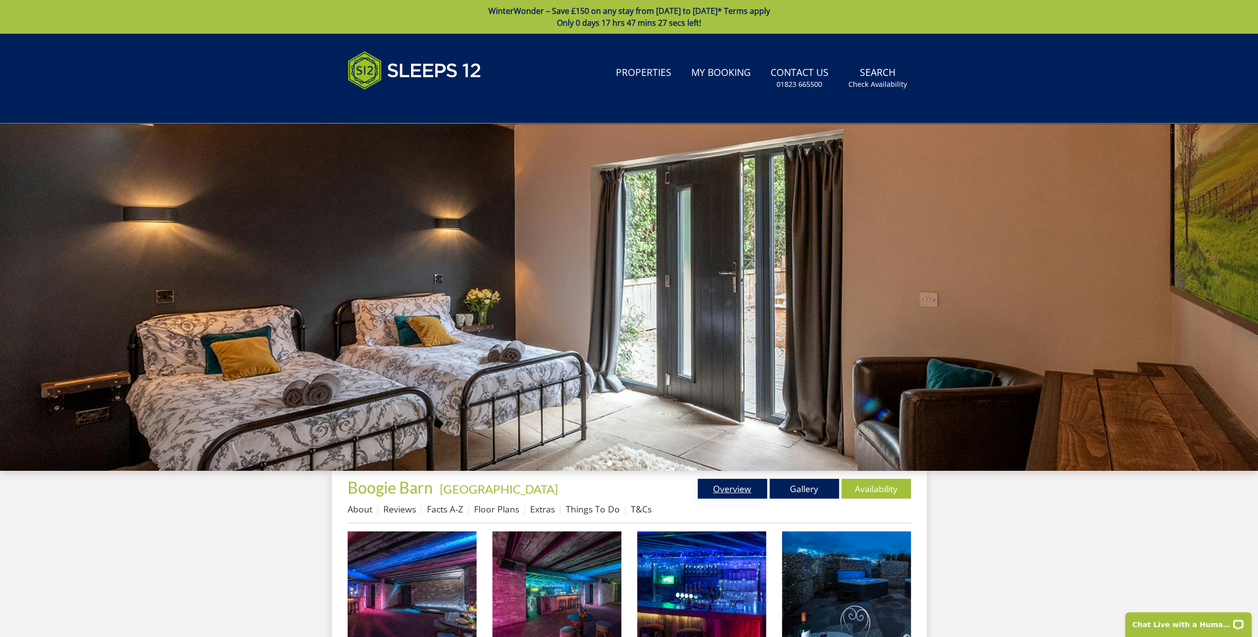
click at [726, 484] on link "Overview" at bounding box center [731, 488] width 69 height 20
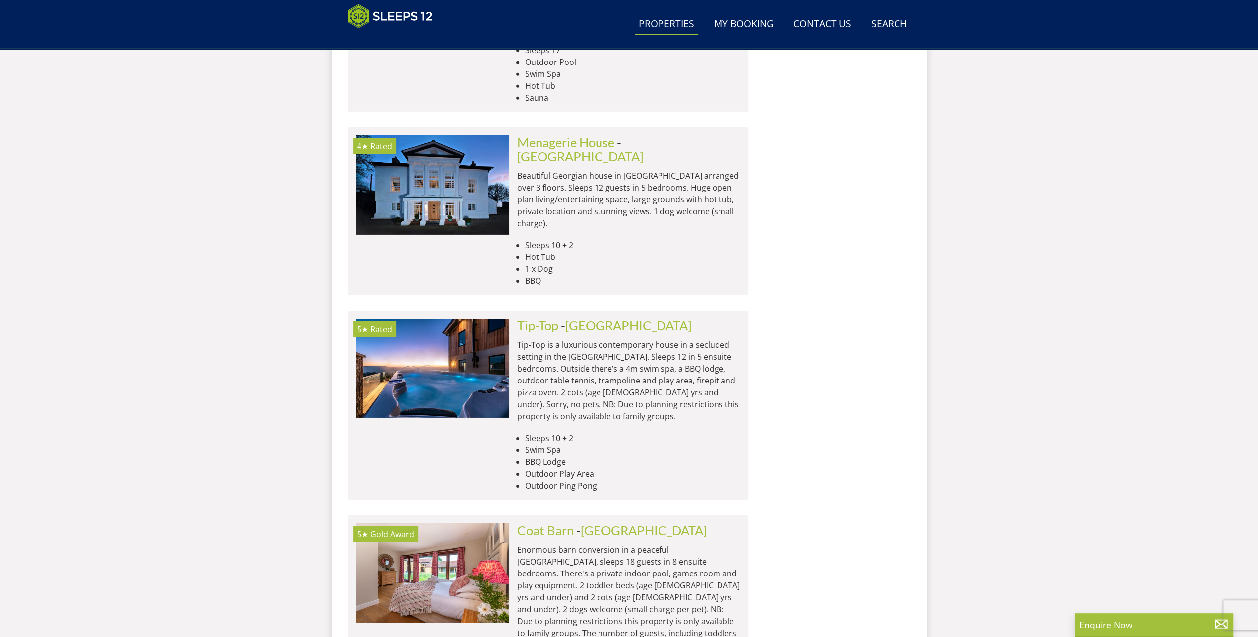
scroll to position [3428, 0]
